Goal: Task Accomplishment & Management: Manage account settings

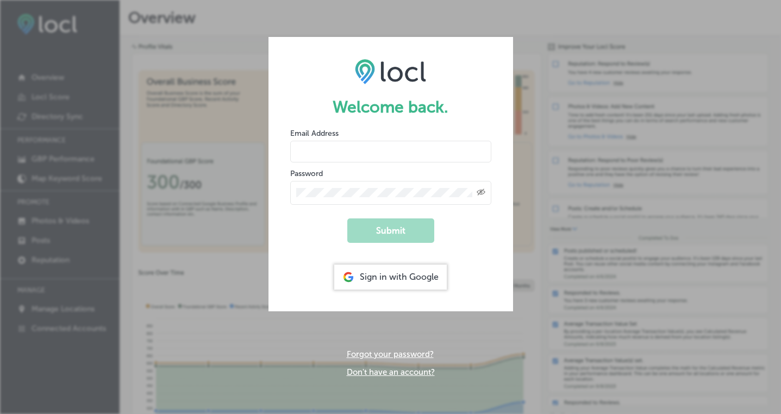
type input "[PERSON_NAME][EMAIL_ADDRESS][DOMAIN_NAME]"
click at [400, 236] on button "Submit" at bounding box center [390, 230] width 87 height 24
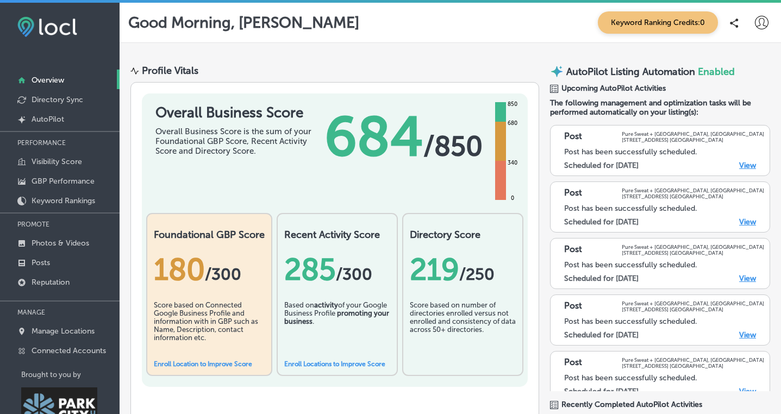
scroll to position [16, 0]
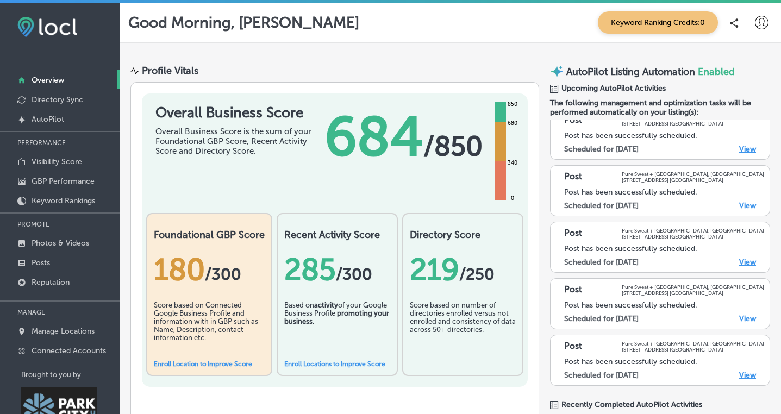
click at [746, 148] on link "View" at bounding box center [747, 149] width 17 height 9
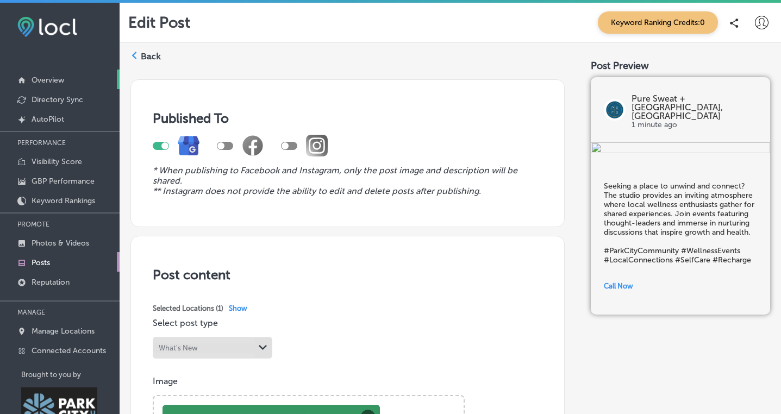
click at [53, 74] on link "Overview" at bounding box center [60, 80] width 120 height 20
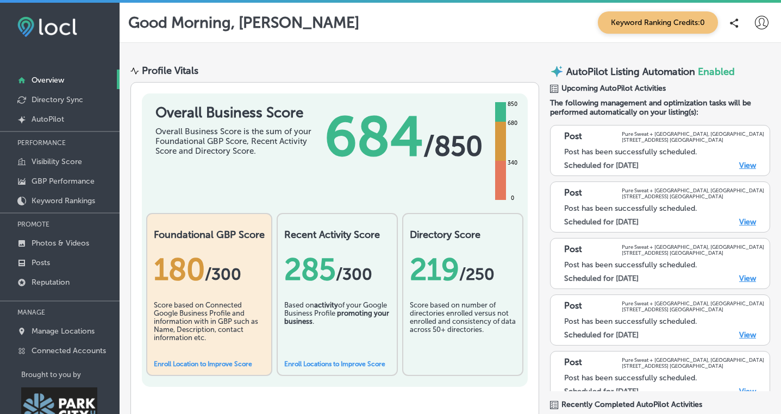
scroll to position [16, 0]
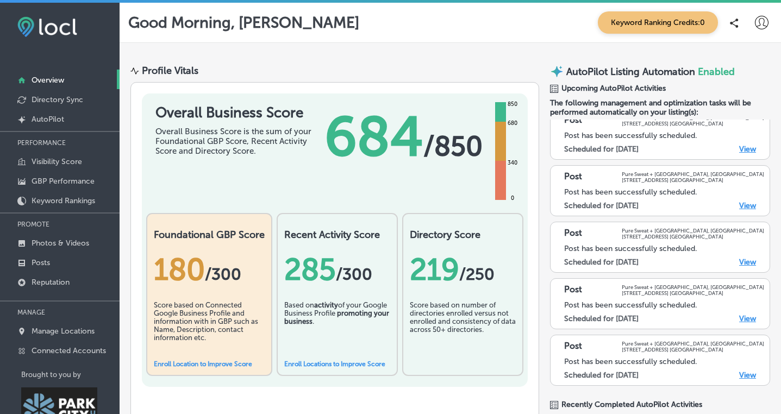
click at [209, 360] on link "Enroll Location to Improve Score" at bounding box center [203, 364] width 98 height 8
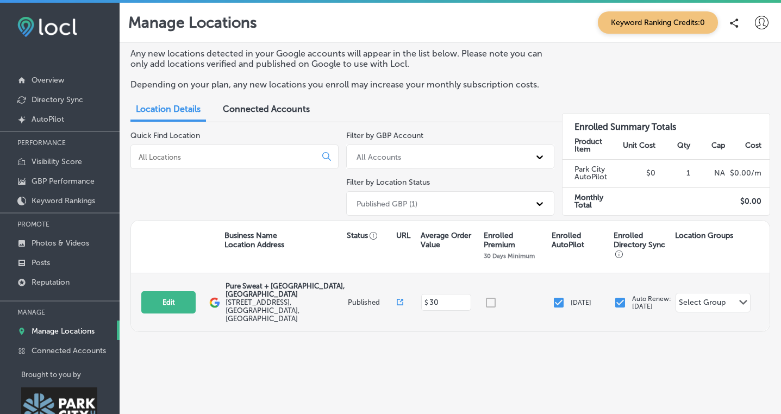
click at [489, 296] on div at bounding box center [518, 302] width 68 height 13
click at [157, 291] on button "Edit" at bounding box center [168, 302] width 54 height 22
select select "US"
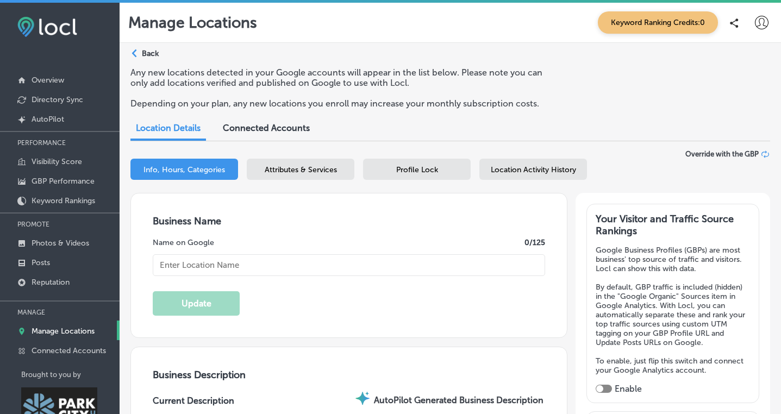
type input "Pure Sweat + [GEOGRAPHIC_DATA], [GEOGRAPHIC_DATA]"
type input "https://www.puresweatstudios.com/park-city-utah?utm_source=google&utm_medium=or…"
type input "+1 435 602 3945"
type input "30"
type textarea "Pure Sweat + Float Studio, Park City offers a sanctuary for modern wellness, fe…"
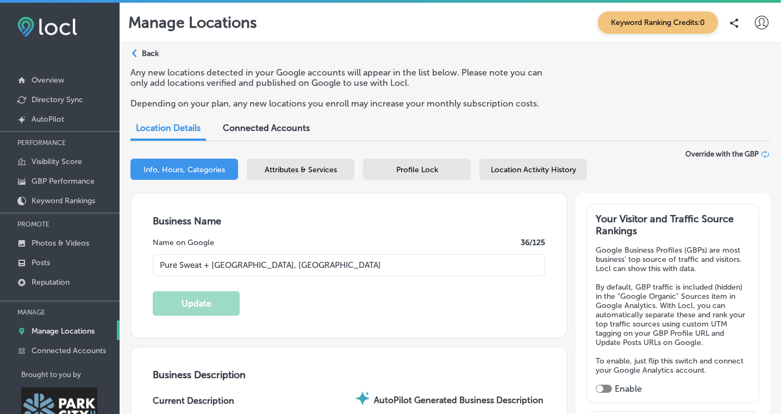
checkbox input "true"
type textarea "We offer five full-spectrum infrared Sunlighten saunas and a float suite. All o…"
type input "1571 Redstone Center Dr"
type input "Suite 105"
type input "[GEOGRAPHIC_DATA]"
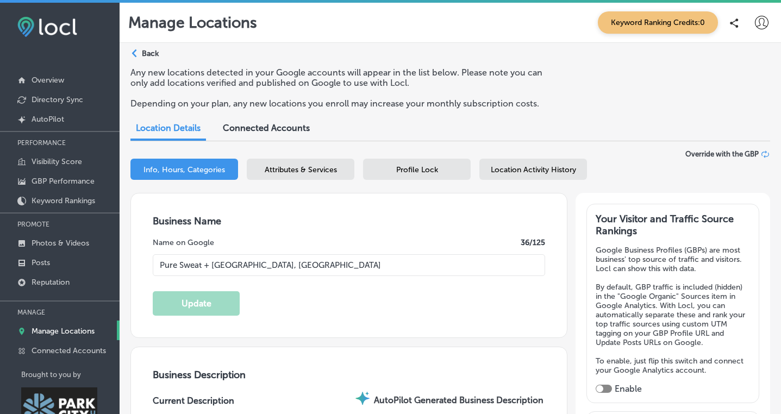
type input "84098"
type input "US"
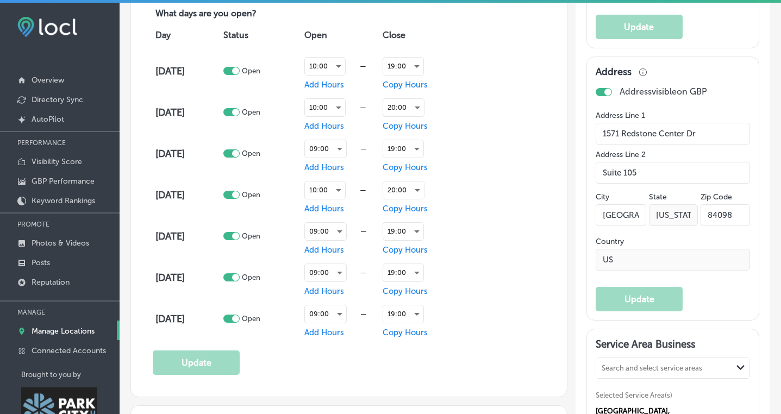
scroll to position [799, 0]
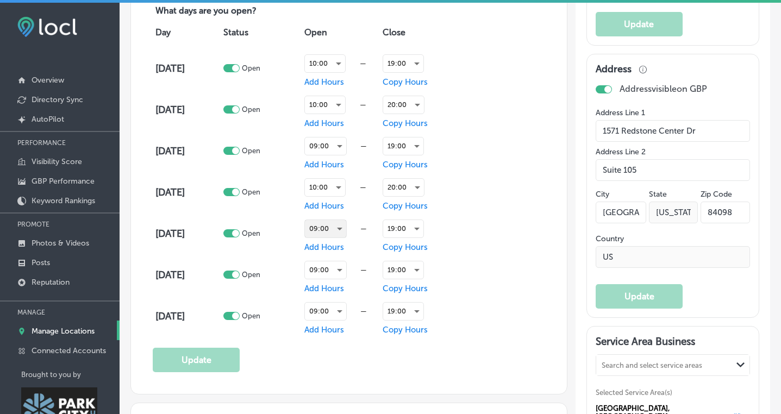
click at [342, 223] on div "09:00" at bounding box center [325, 228] width 41 height 17
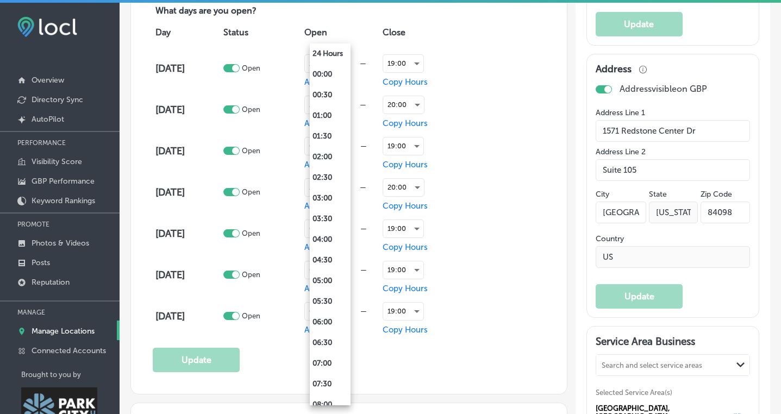
scroll to position [222, 0]
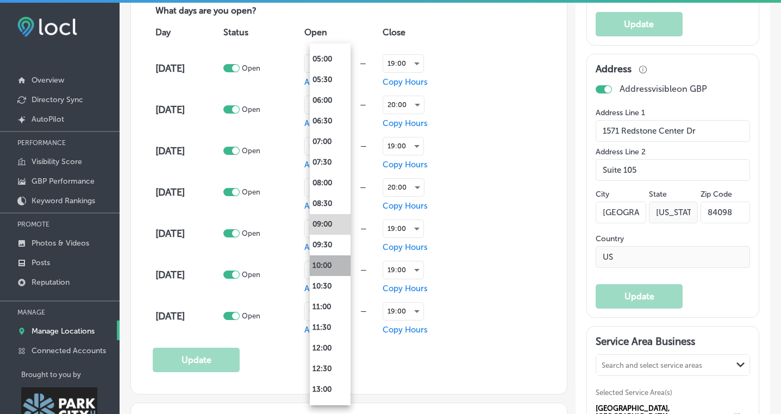
click at [336, 266] on li "10:00" at bounding box center [330, 265] width 41 height 21
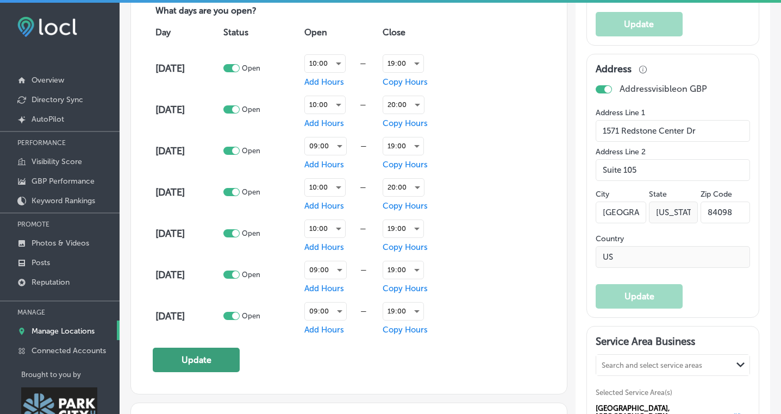
click at [186, 359] on button "Update" at bounding box center [196, 360] width 87 height 24
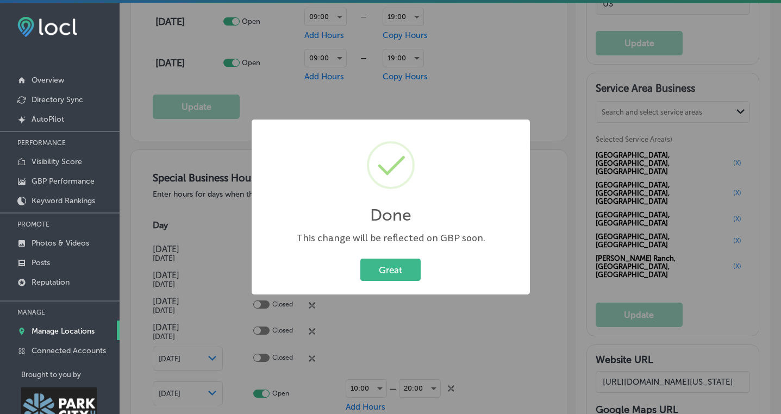
scroll to position [1054, 0]
click at [390, 276] on button "Great" at bounding box center [390, 270] width 60 height 22
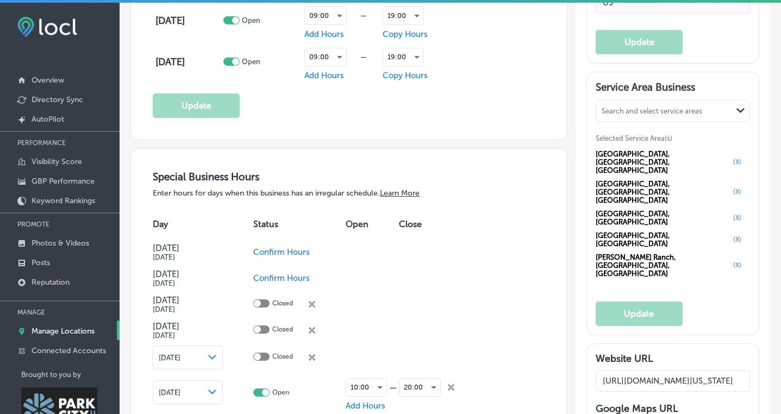
click at [264, 327] on div at bounding box center [261, 329] width 16 height 8
checkbox input "true"
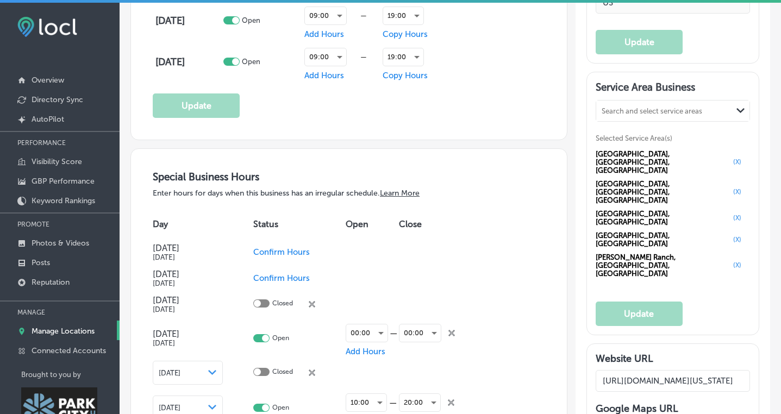
click at [264, 299] on div at bounding box center [261, 303] width 16 height 8
checkbox input "true"
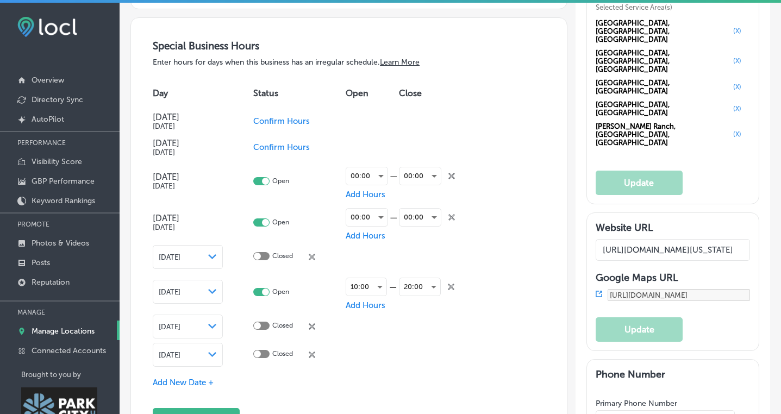
scroll to position [1188, 0]
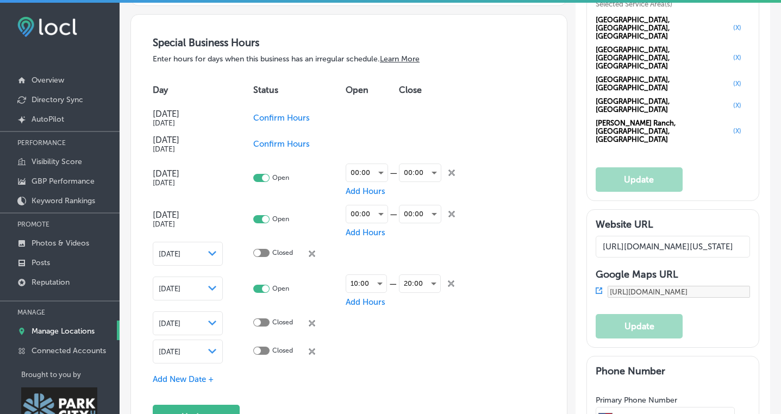
click at [264, 318] on div at bounding box center [261, 322] width 16 height 8
checkbox input "true"
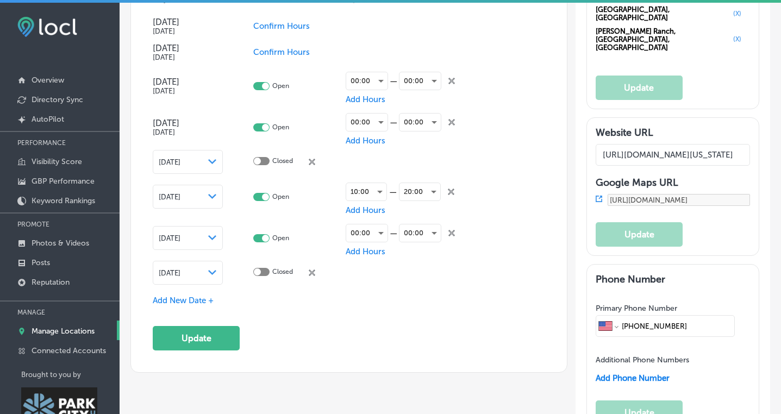
scroll to position [1281, 0]
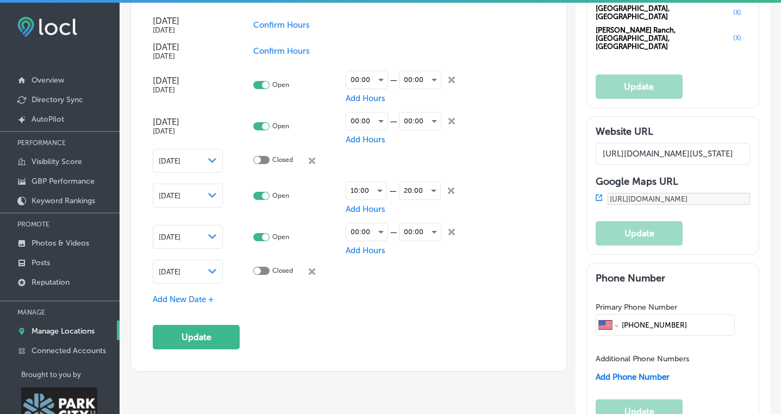
click at [266, 267] on div at bounding box center [261, 271] width 16 height 8
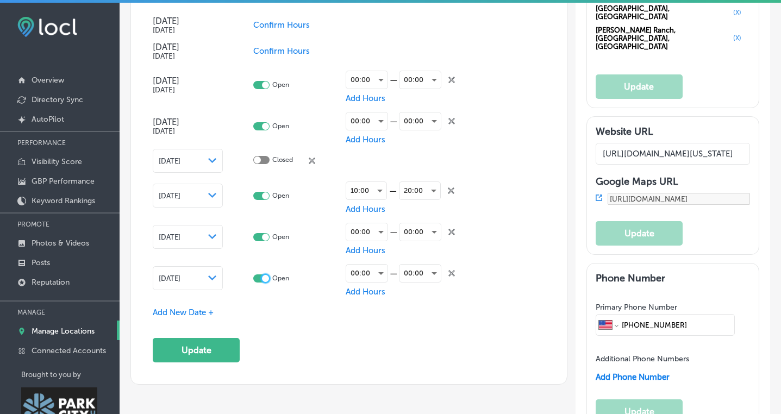
click at [266, 275] on div at bounding box center [265, 278] width 7 height 7
checkbox input "false"
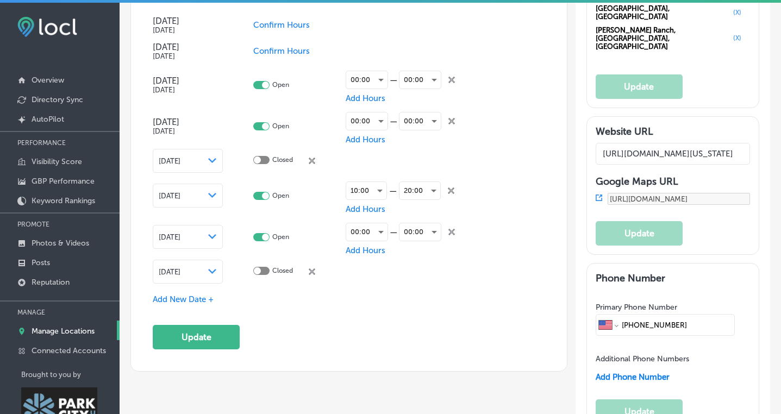
click at [261, 233] on div at bounding box center [261, 237] width 16 height 8
checkbox input "false"
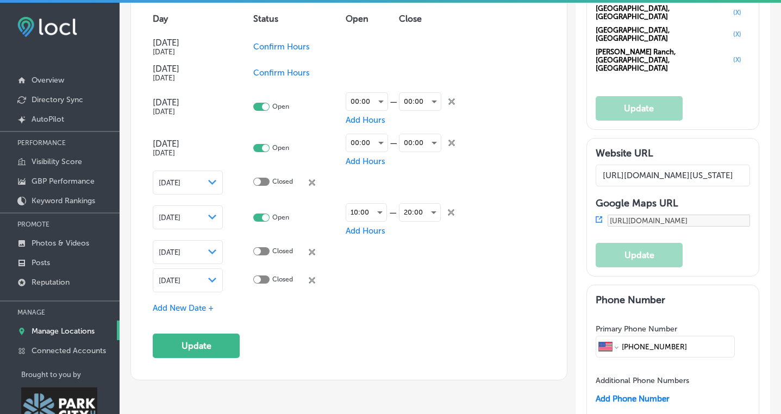
scroll to position [1258, 0]
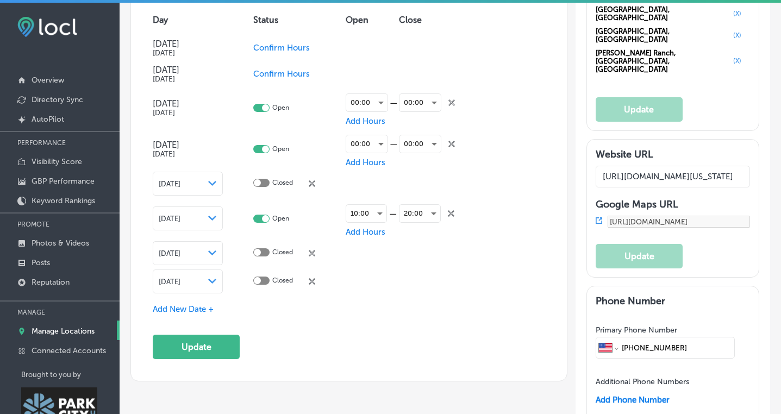
click at [261, 147] on div at bounding box center [261, 149] width 16 height 8
checkbox input "false"
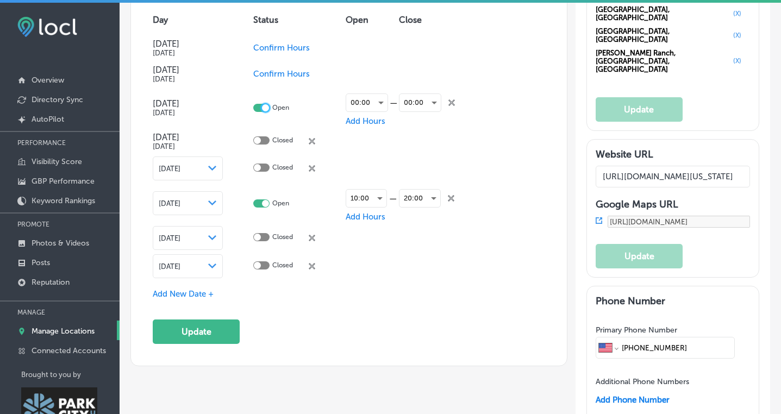
click at [264, 104] on div at bounding box center [265, 107] width 7 height 7
checkbox input "false"
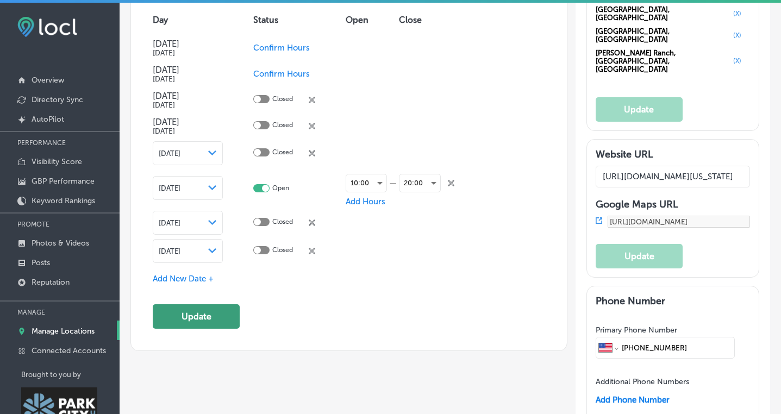
click at [208, 309] on button "Update" at bounding box center [196, 316] width 87 height 24
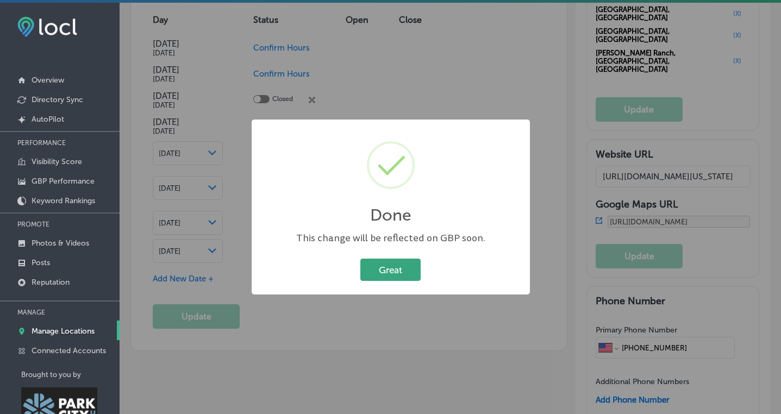
click at [390, 272] on button "Great" at bounding box center [390, 270] width 60 height 22
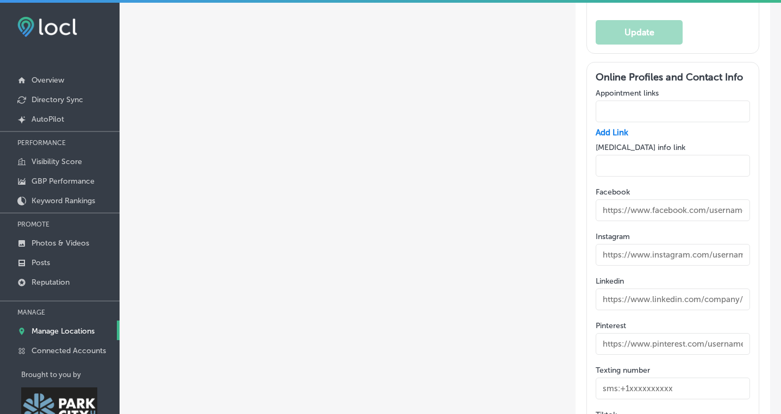
scroll to position [1685, 0]
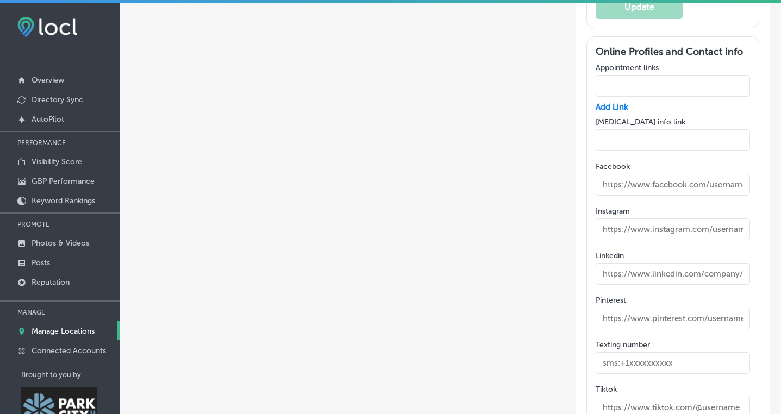
click at [653, 218] on input "text" at bounding box center [672, 229] width 154 height 22
type input "h"
type input "https:www.instagram.com/puresweatparkcity"
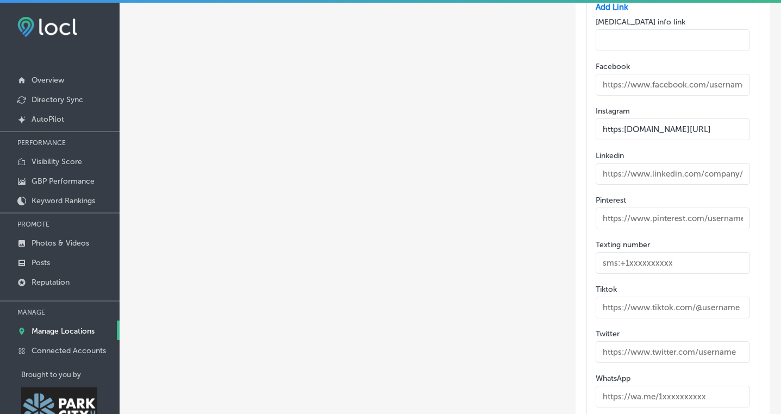
scroll to position [1786, 0]
click at [630, 251] on input "text" at bounding box center [672, 262] width 154 height 22
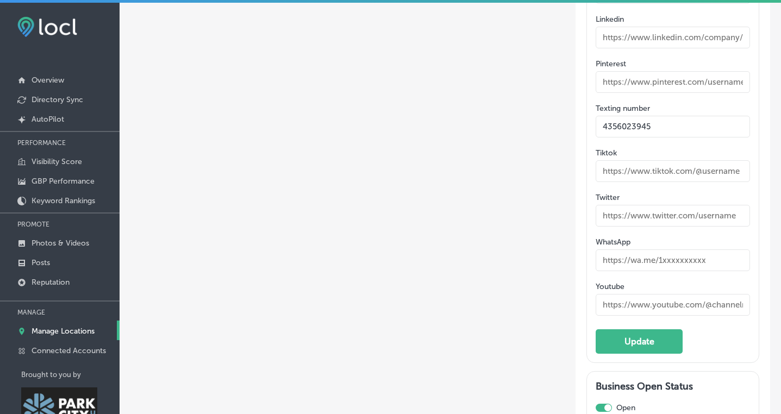
scroll to position [1922, 0]
click at [637, 329] on button "Update" at bounding box center [638, 341] width 87 height 24
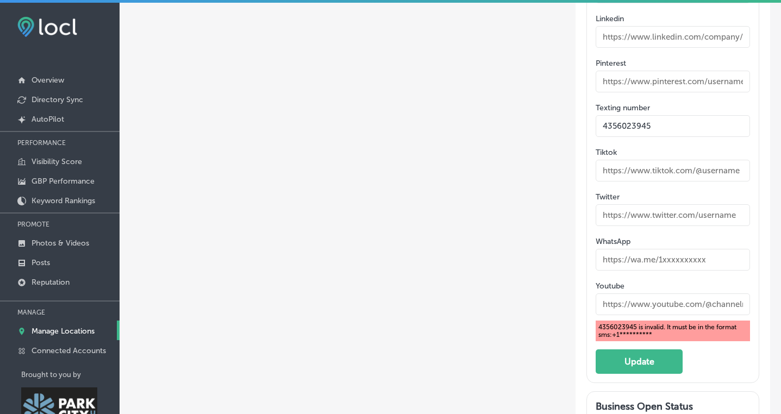
scroll to position [1915, 0]
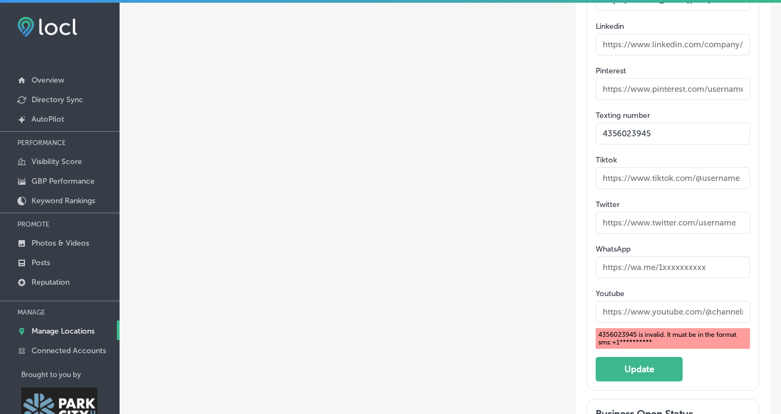
click at [615, 123] on input "4356023945" at bounding box center [672, 134] width 154 height 22
click at [635, 123] on input "435-6023945" at bounding box center [672, 134] width 154 height 22
click at [644, 357] on button "Update" at bounding box center [638, 369] width 87 height 24
click at [601, 123] on input "435-602-3945" at bounding box center [672, 134] width 154 height 22
click at [649, 357] on button "Update" at bounding box center [638, 369] width 87 height 24
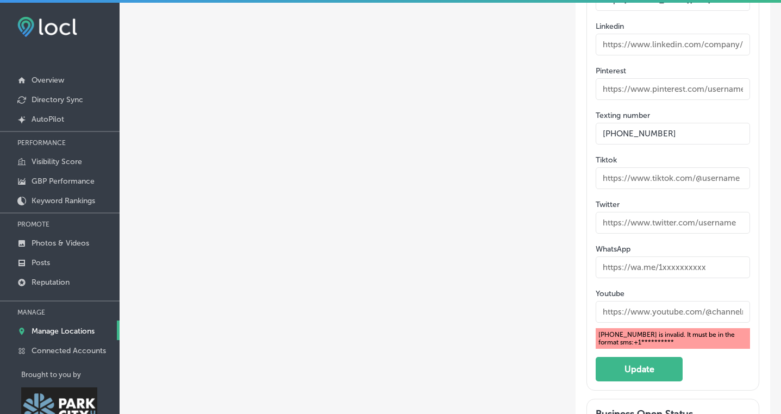
click at [651, 123] on input "+1 435-602-3945" at bounding box center [672, 134] width 154 height 22
click at [639, 357] on button "Update" at bounding box center [638, 369] width 87 height 24
click at [612, 123] on input "+14356023945" at bounding box center [672, 134] width 154 height 22
type input "+1 4356023945"
click at [650, 357] on button "Update" at bounding box center [638, 369] width 87 height 24
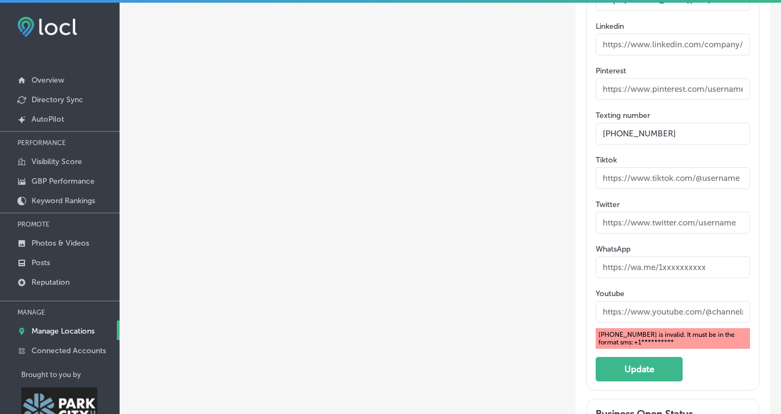
drag, startPoint x: 670, startPoint y: 73, endPoint x: 556, endPoint y: 76, distance: 113.6
click at [620, 357] on button "Update" at bounding box center [638, 369] width 87 height 24
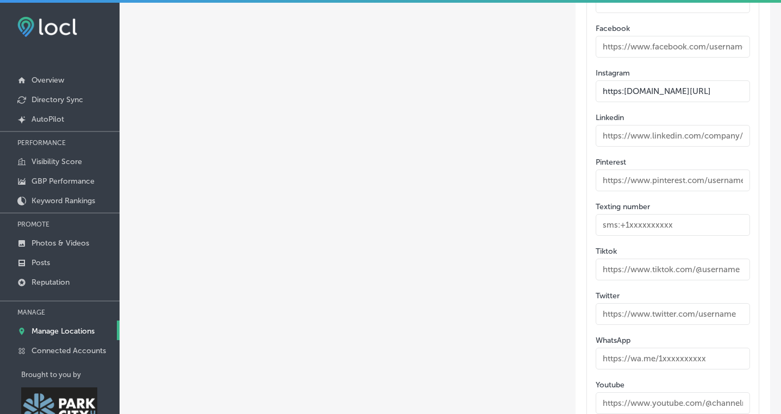
scroll to position [1816, 0]
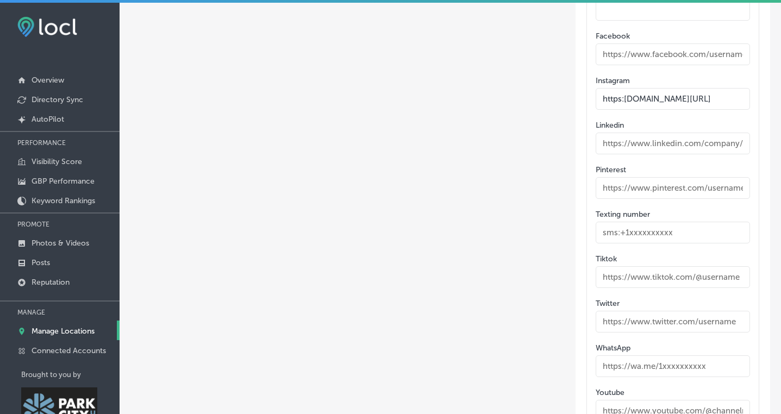
click at [674, 88] on input "https:www.instagram.com/puresweatparkcity" at bounding box center [672, 99] width 154 height 22
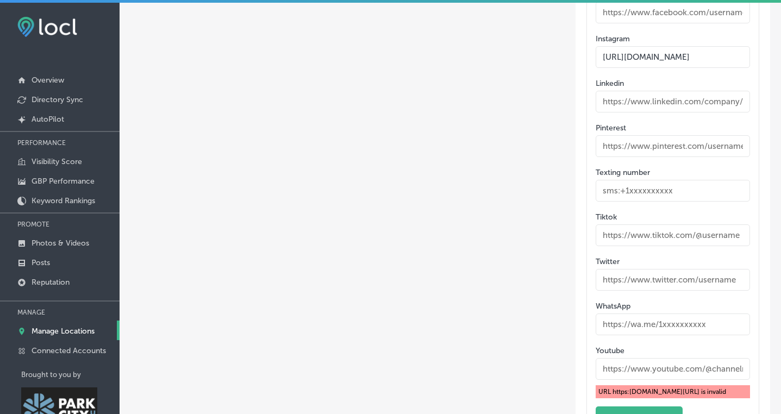
scroll to position [1867, 0]
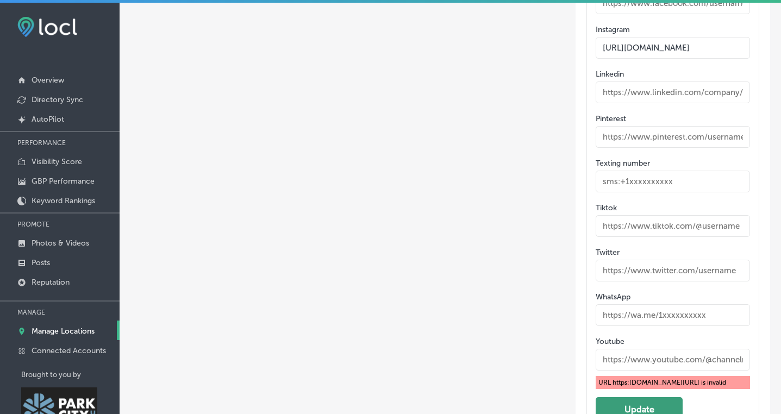
type input "https://instagram.com/puresweatparkcity"
click at [643, 397] on button "Update" at bounding box center [638, 409] width 87 height 24
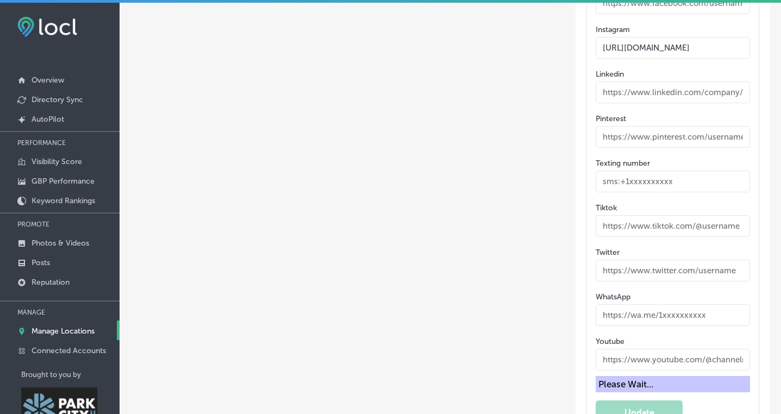
scroll to position [0, 0]
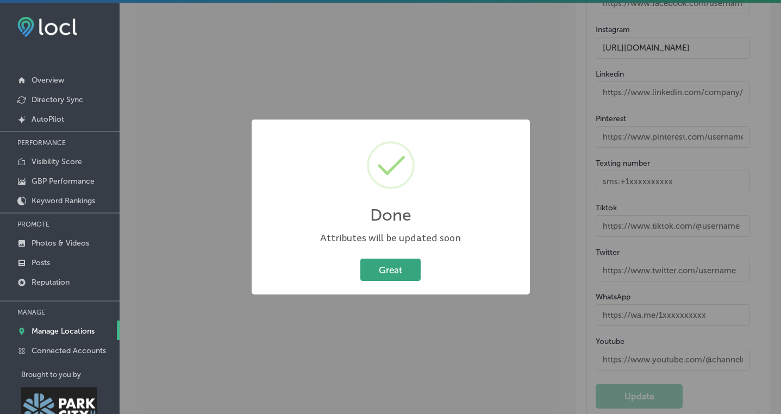
click at [380, 271] on button "Great" at bounding box center [390, 270] width 60 height 22
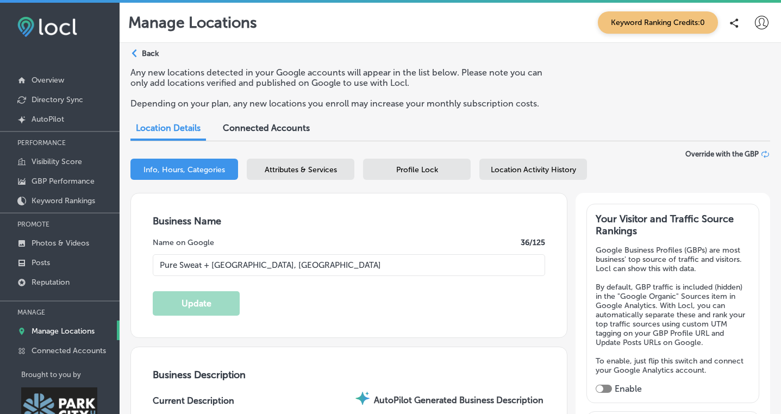
click at [281, 170] on span "Attributes & Services" at bounding box center [301, 169] width 72 height 9
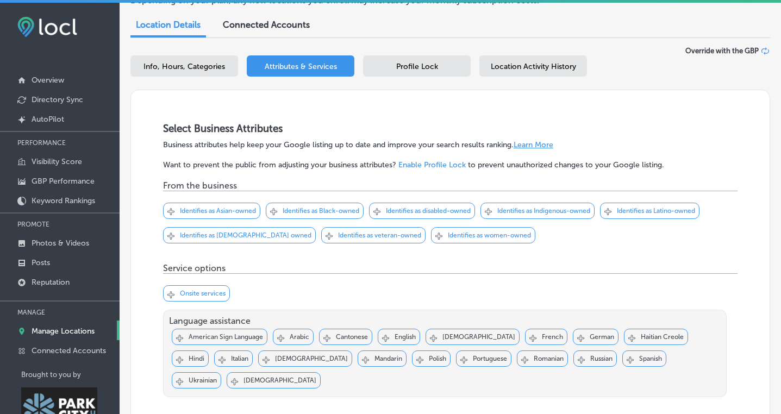
scroll to position [105, 0]
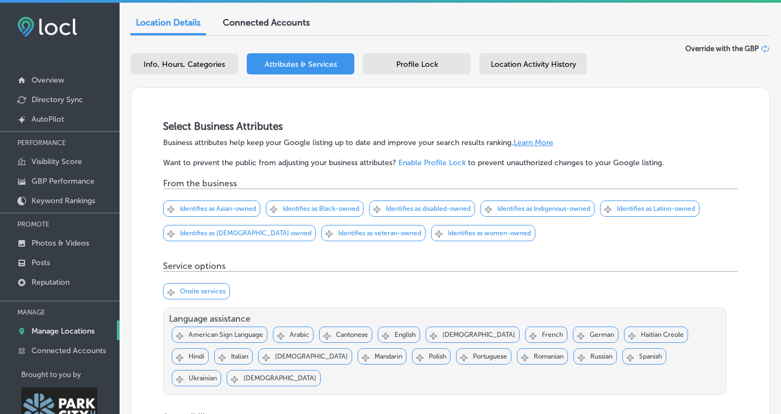
click at [448, 233] on p "Identifies as women-owned" at bounding box center [489, 233] width 83 height 8
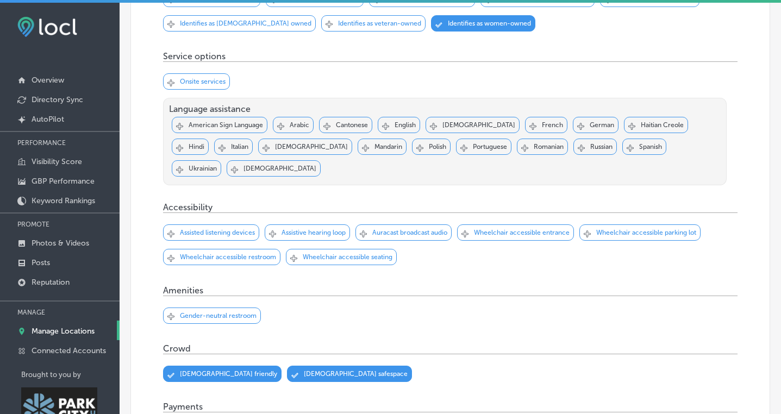
scroll to position [317, 0]
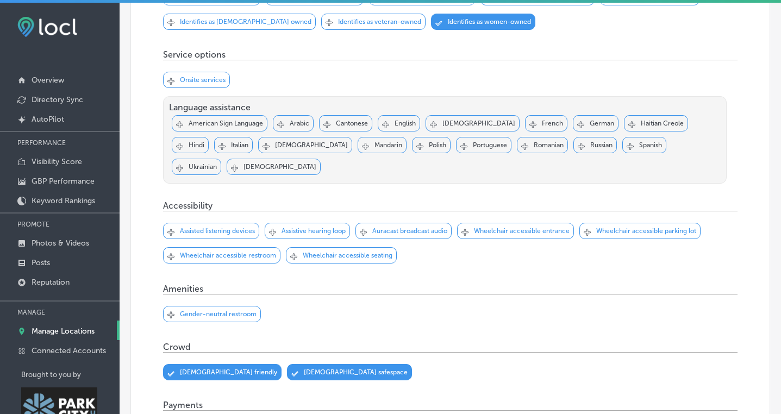
click at [491, 227] on p "Wheelchair accessible entrance" at bounding box center [522, 231] width 96 height 8
click at [620, 227] on p "Wheelchair accessible parking lot" at bounding box center [646, 231] width 100 height 8
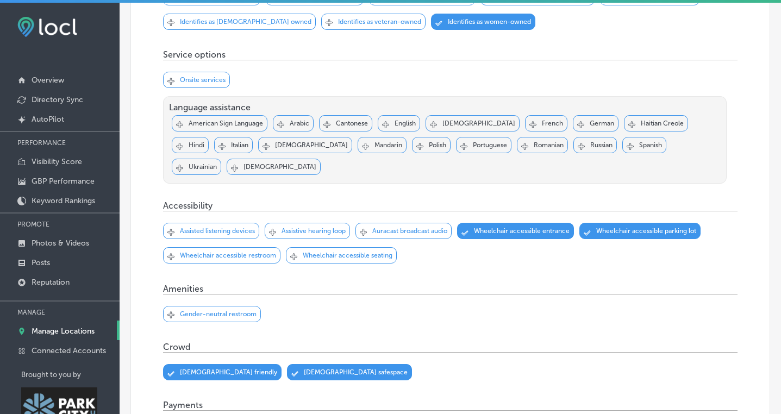
click at [373, 247] on div "Svg Vector Icons : http://www.onlinewebfonts.com/icon Checked Created with Sket…" at bounding box center [341, 255] width 111 height 16
click at [254, 252] on p "Wheelchair accessible restroom" at bounding box center [228, 256] width 96 height 8
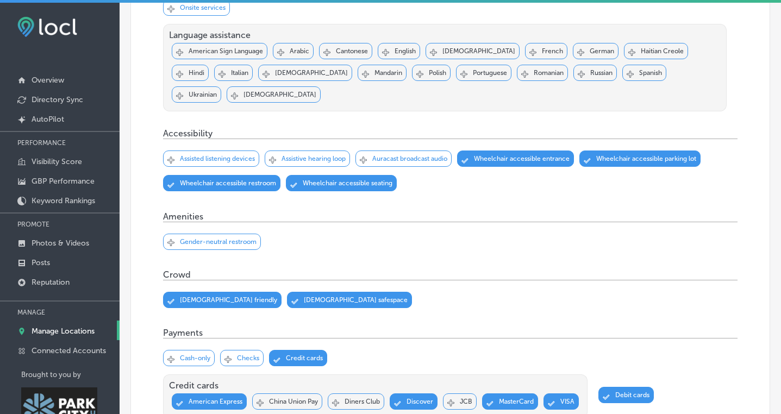
scroll to position [391, 0]
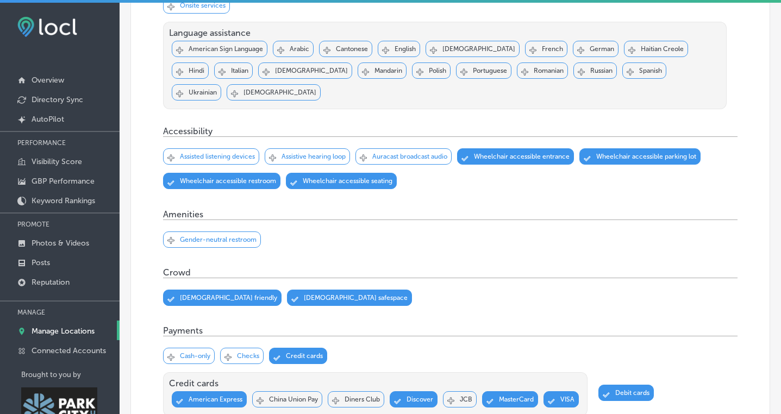
click at [237, 236] on p "Gender-neutral restroom" at bounding box center [218, 240] width 77 height 8
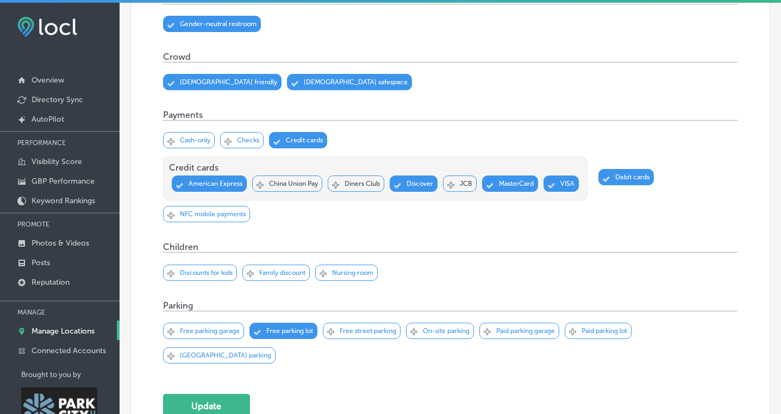
scroll to position [611, 0]
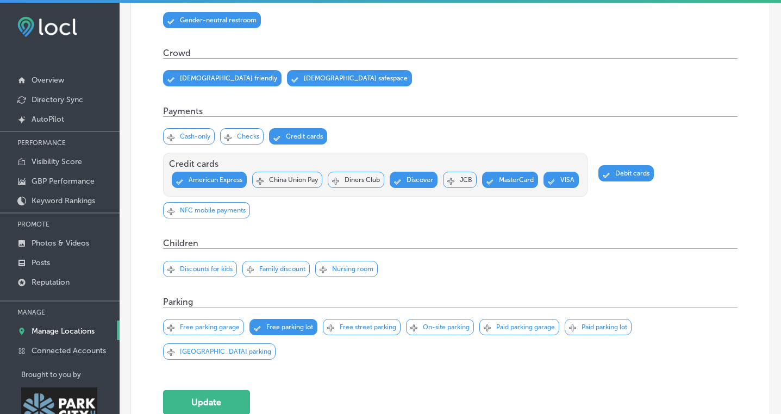
click at [225, 265] on p "Discounts for kids" at bounding box center [206, 269] width 53 height 8
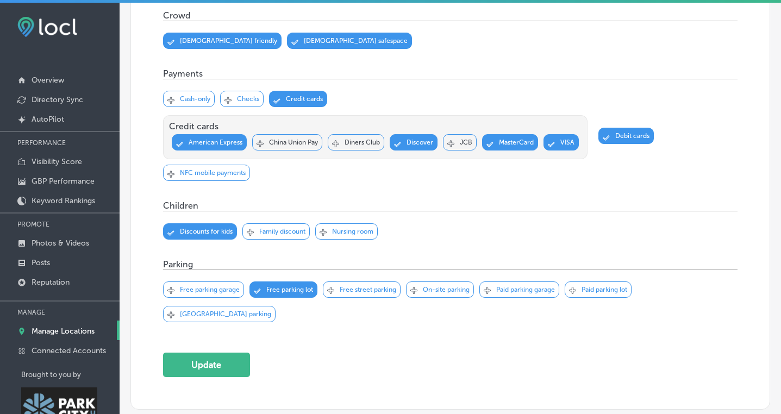
scroll to position [669, 0]
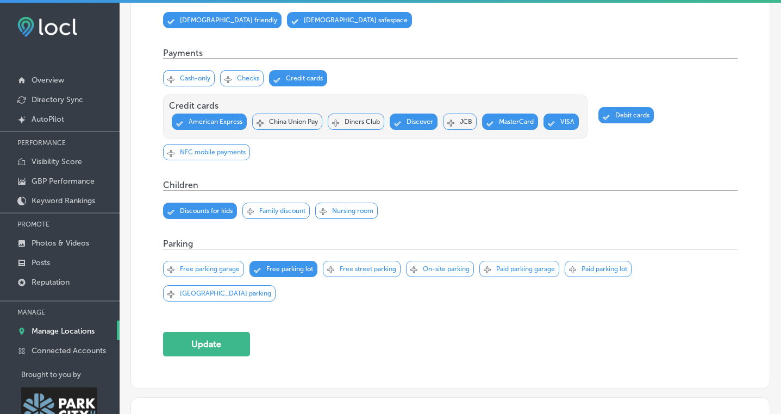
click at [421, 261] on div "Svg Vector Icons : http://www.onlinewebfonts.com/icon Checked Created with Sket…" at bounding box center [440, 269] width 68 height 16
click at [228, 332] on button "Update" at bounding box center [206, 344] width 87 height 24
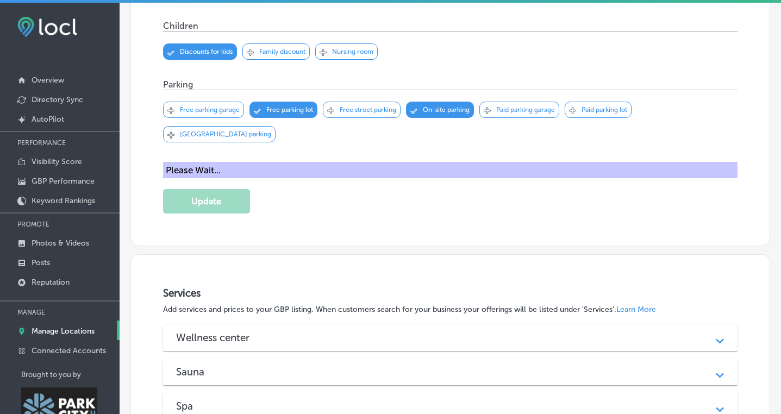
scroll to position [907, 0]
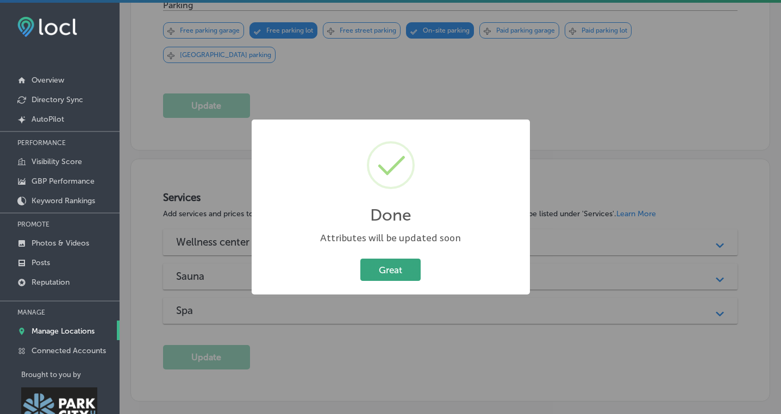
click at [389, 279] on button "Great" at bounding box center [390, 270] width 60 height 22
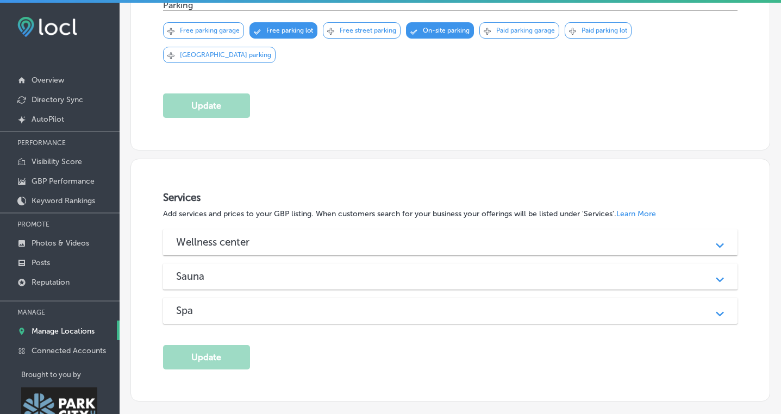
scroll to position [936, 0]
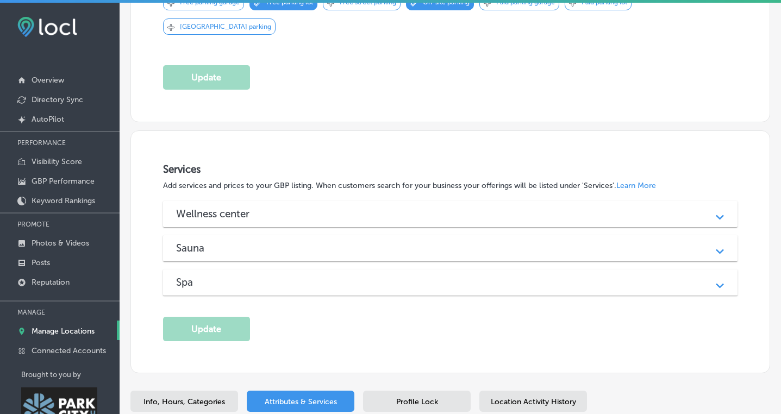
click at [419, 397] on span "Profile Lock" at bounding box center [417, 401] width 42 height 9
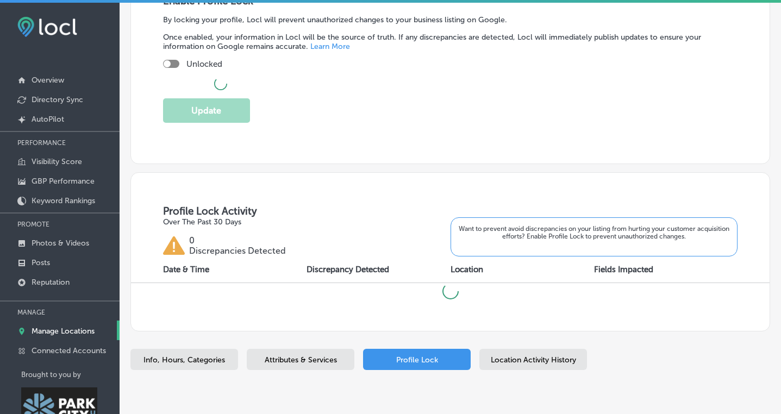
checkbox input "true"
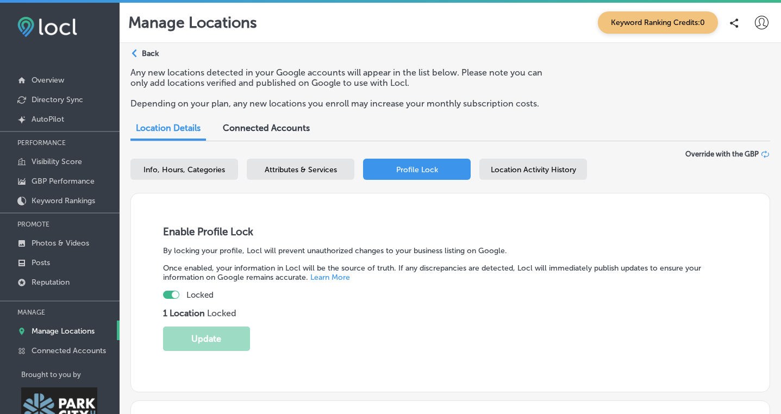
click at [516, 164] on div "Location Activity History" at bounding box center [533, 169] width 108 height 21
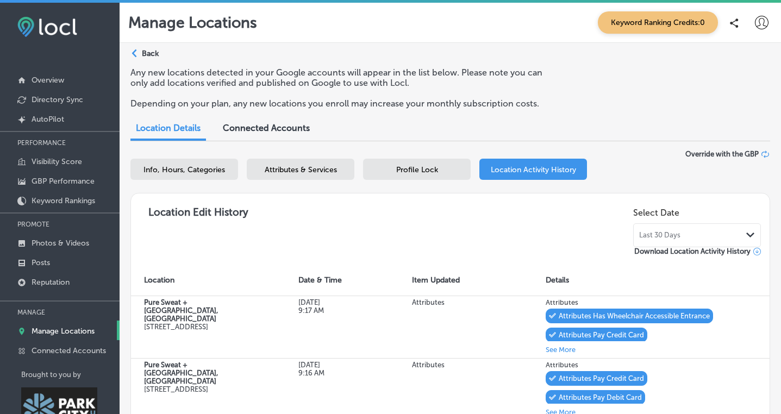
click at [759, 20] on icon at bounding box center [762, 23] width 14 height 14
click at [712, 118] on p "Log Out" at bounding box center [724, 116] width 33 height 13
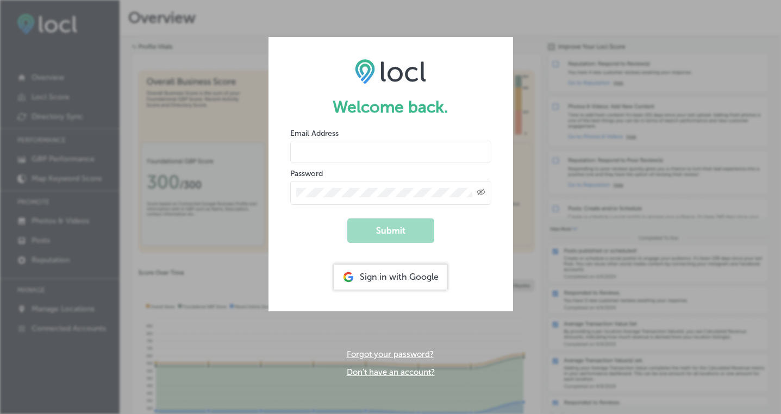
type input "[PERSON_NAME][EMAIL_ADDRESS][DOMAIN_NAME]"
